Goal: Navigation & Orientation: Understand site structure

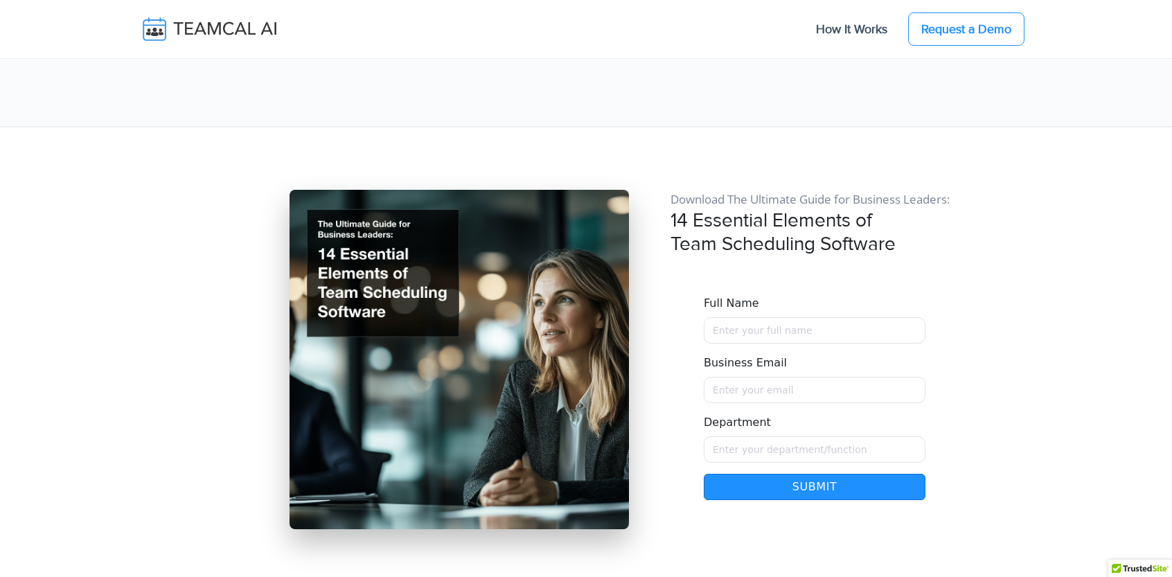
scroll to position [12047, 0]
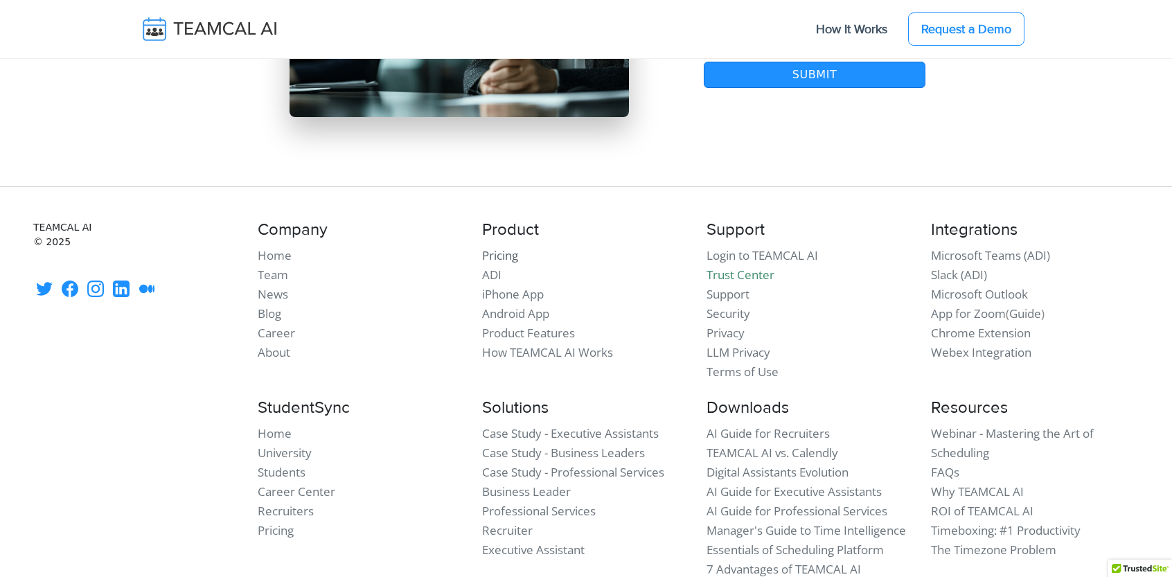
click at [510, 247] on link "Pricing" at bounding box center [500, 255] width 36 height 16
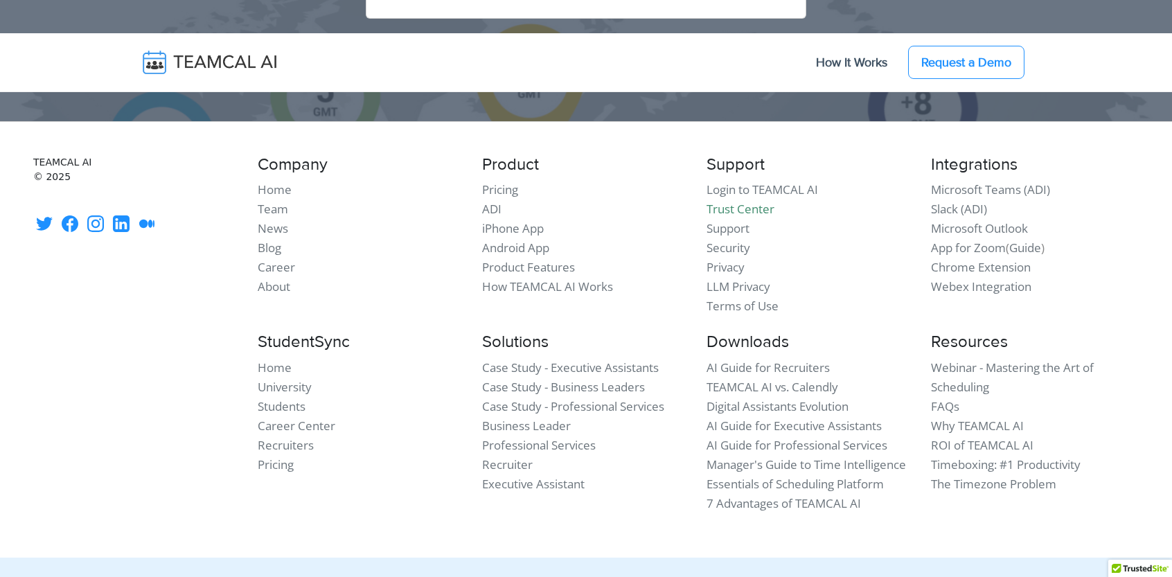
scroll to position [1901, 0]
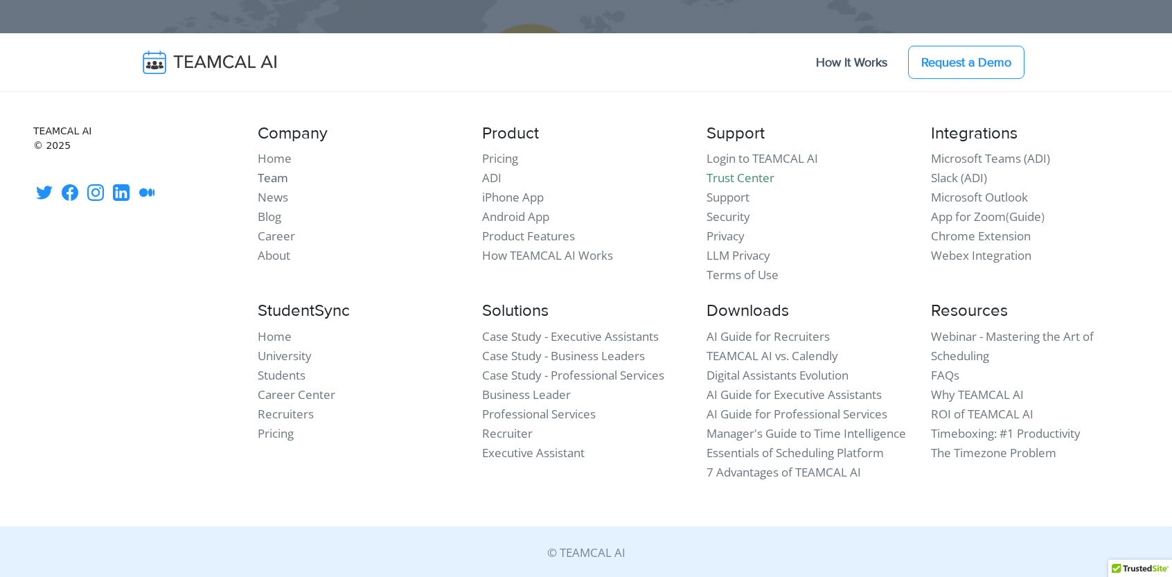
click at [276, 178] on link "Team" at bounding box center [273, 178] width 30 height 16
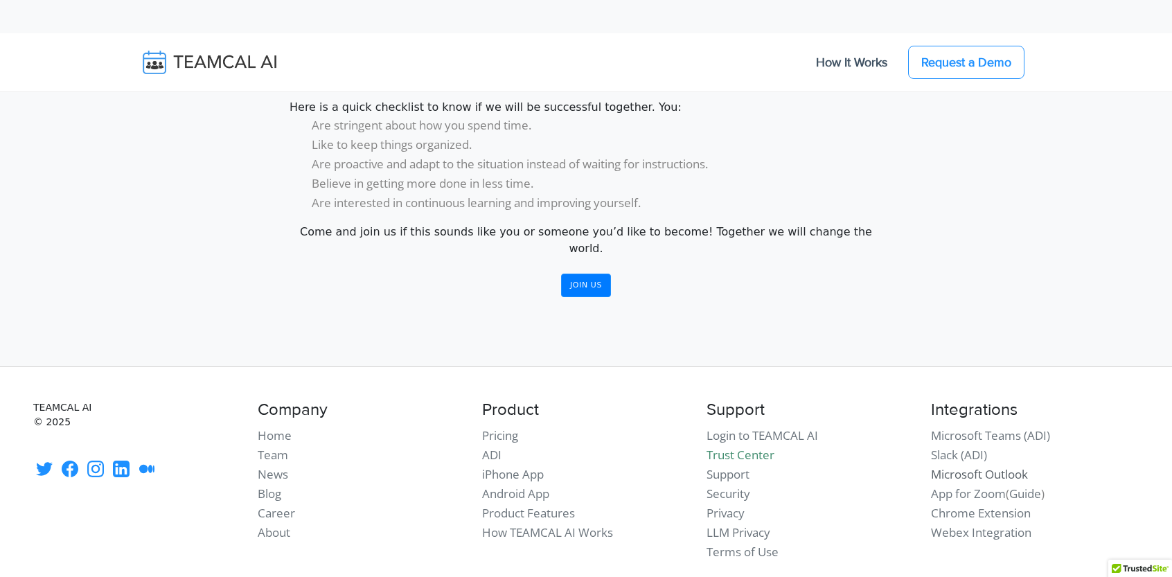
scroll to position [1939, 0]
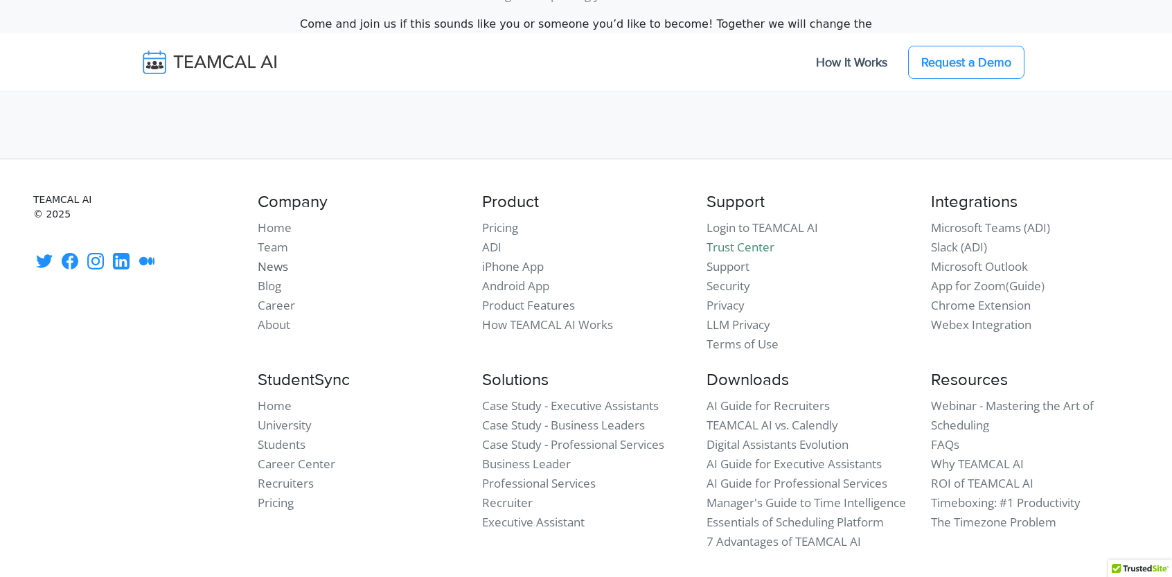
click at [283, 258] on link "News" at bounding box center [273, 266] width 30 height 16
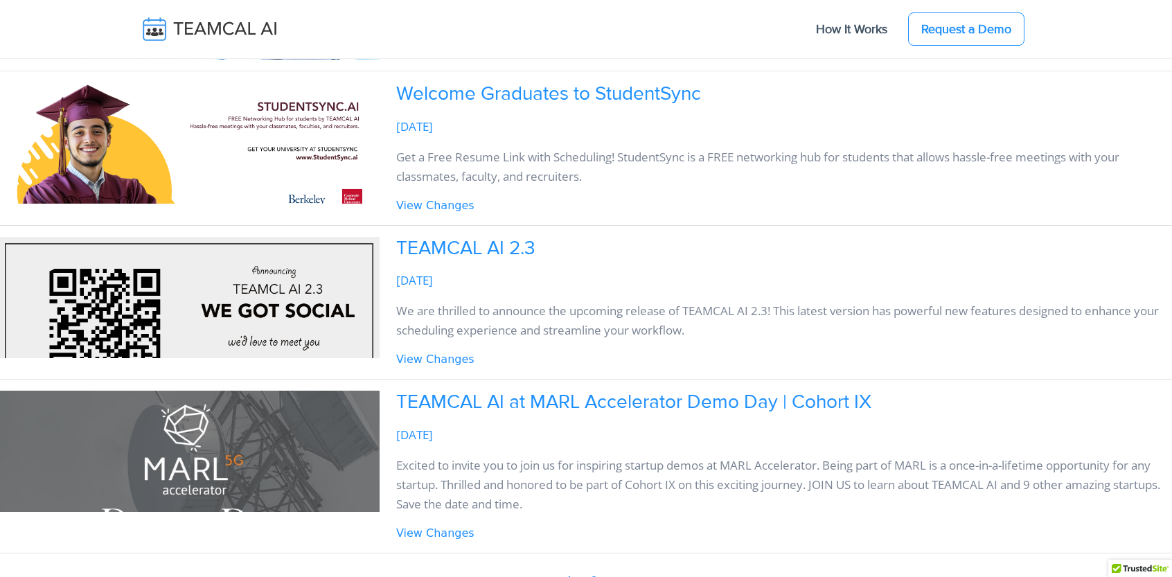
scroll to position [693, 0]
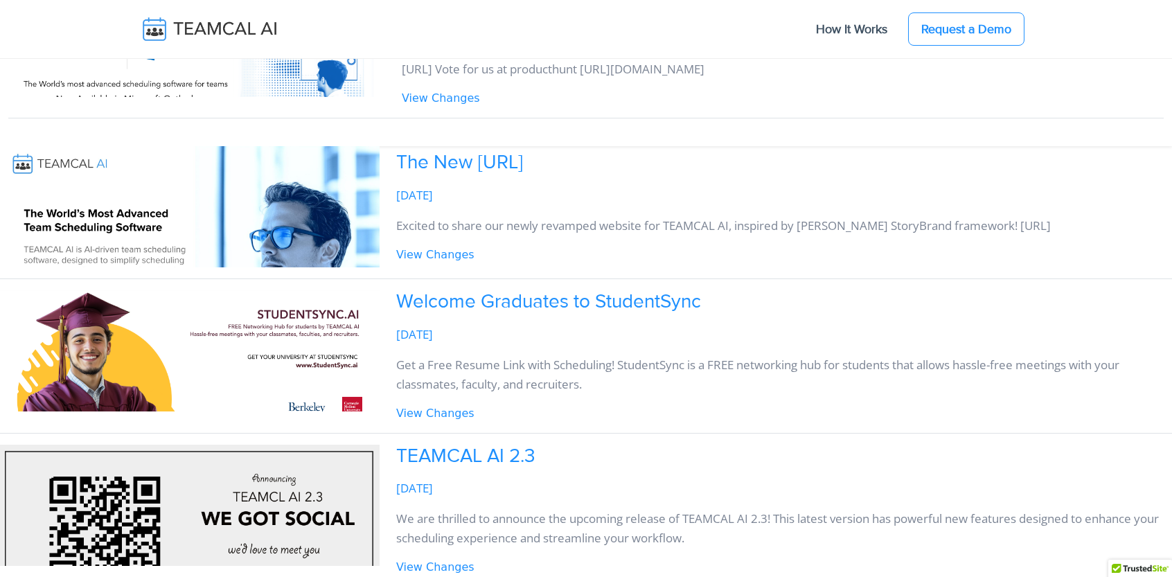
drag, startPoint x: 0, startPoint y: 0, endPoint x: 875, endPoint y: 411, distance: 967.0
click at [875, 411] on div "Welcome Graduates to StudentSync [DATE] Get a Free Resume Link with Scheduling!…" at bounding box center [784, 356] width 776 height 132
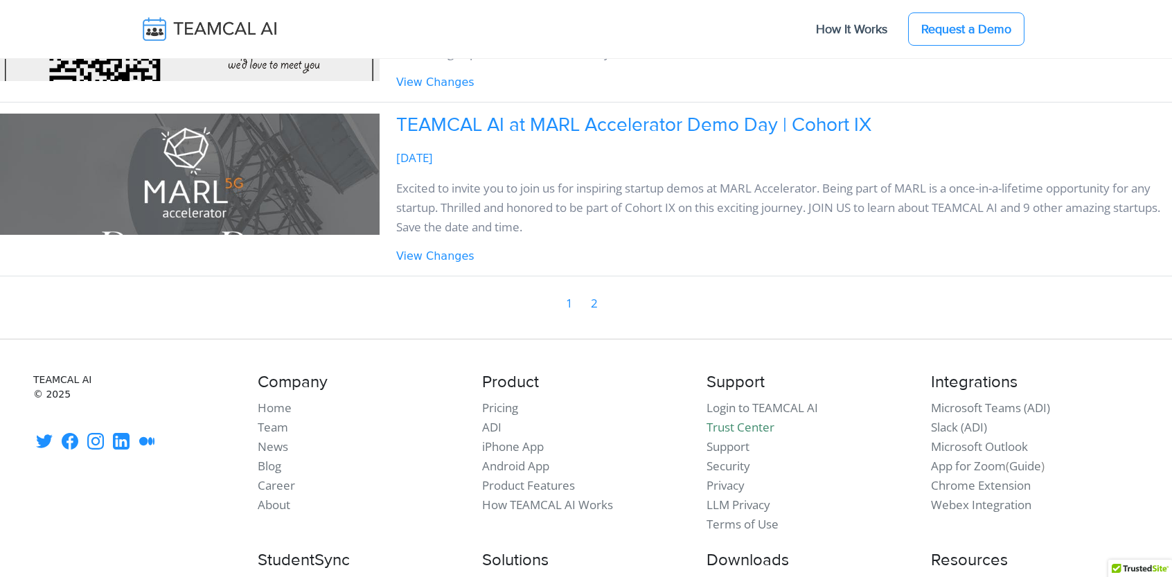
scroll to position [1039, 0]
